Goal: Information Seeking & Learning: Learn about a topic

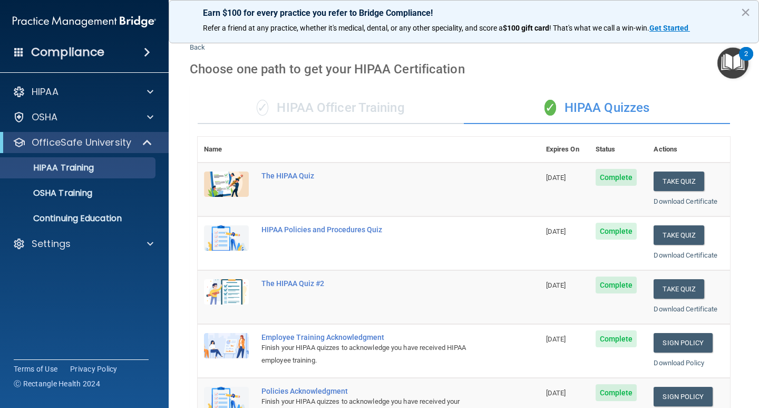
scroll to position [17, 0]
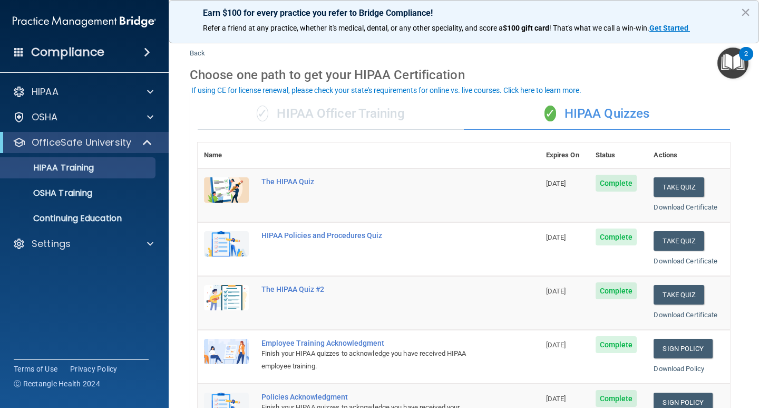
click at [370, 116] on div "✓ HIPAA Officer Training" at bounding box center [331, 114] width 266 height 32
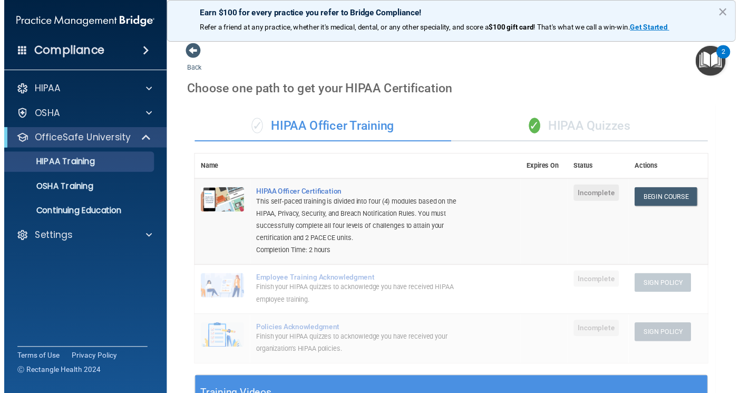
scroll to position [0, 0]
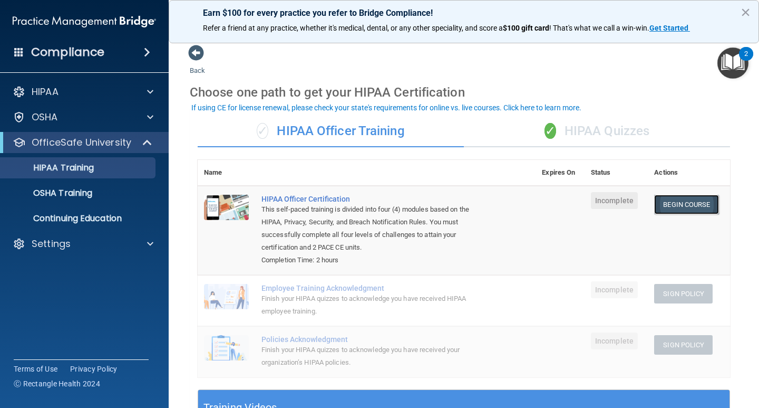
click at [668, 201] on link "Begin Course" at bounding box center [686, 205] width 64 height 20
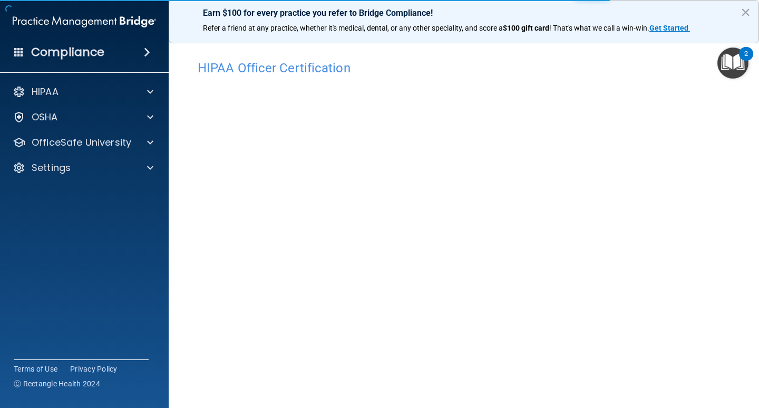
click at [354, 68] on h4 "HIPAA Officer Certification" at bounding box center [464, 68] width 533 height 14
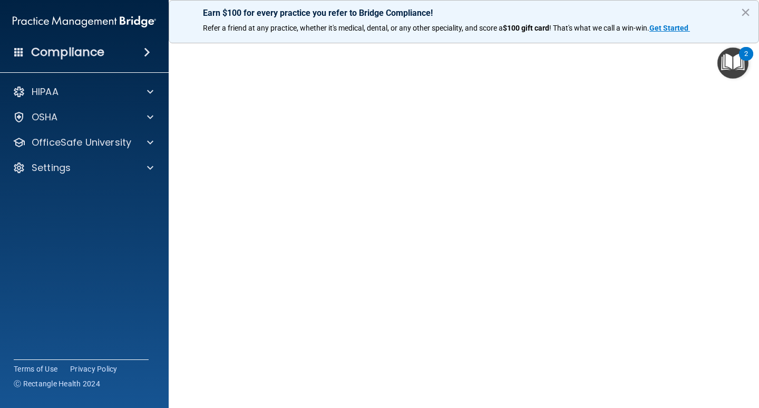
scroll to position [62, 0]
click at [637, 371] on div "Copyright © All rights reserved 2025 @ Rectangle Health | Privacy Policy | Term…" at bounding box center [464, 382] width 385 height 34
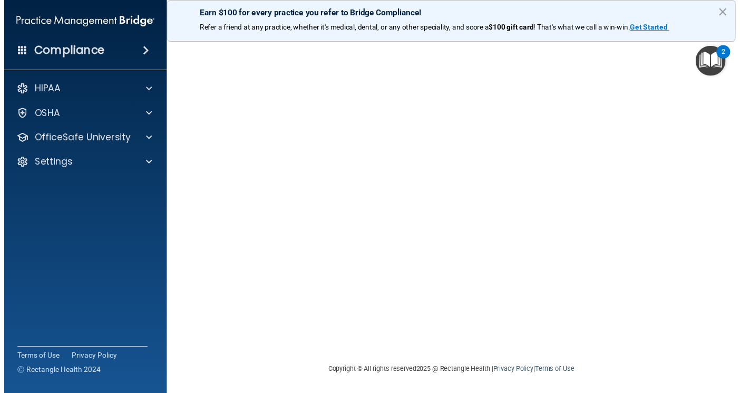
scroll to position [0, 0]
